Goal: Information Seeking & Learning: Learn about a topic

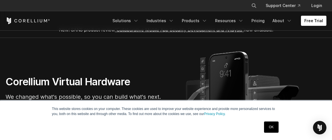
click at [260, 128] on div "OK" at bounding box center [156, 127] width 249 height 15
click at [263, 125] on div "OK" at bounding box center [272, 127] width 18 height 15
click at [267, 127] on link "OK" at bounding box center [271, 126] width 14 height 11
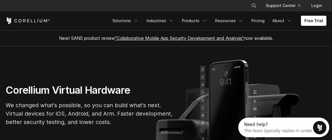
click at [178, 39] on link ""Collaborative Mobile App Security Development and Analysis"" at bounding box center [179, 38] width 129 height 6
